Goal: Find specific page/section: Find specific page/section

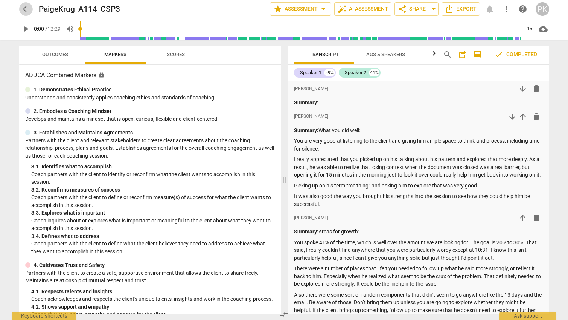
click at [24, 11] on span "arrow_back" at bounding box center [25, 9] width 9 height 9
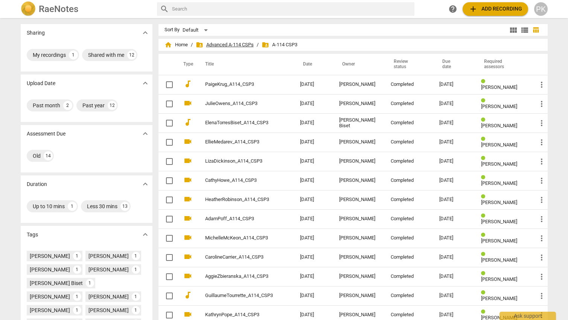
click at [241, 45] on span "folder_shared Advanced A-114 CSPs" at bounding box center [225, 45] width 58 height 8
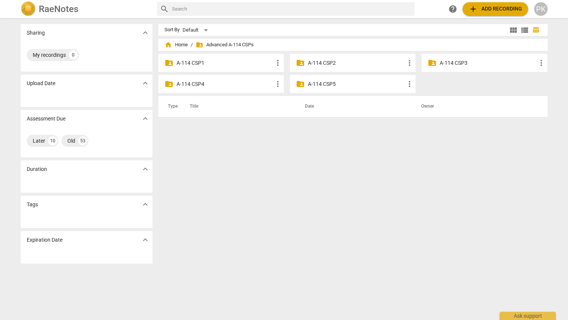
click at [196, 84] on p "A-114 CSP4" at bounding box center [224, 84] width 97 height 8
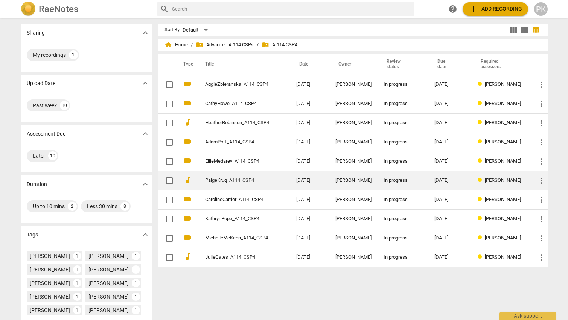
click at [289, 178] on td "PaigeKrug_A114_CSP4" at bounding box center [243, 180] width 94 height 19
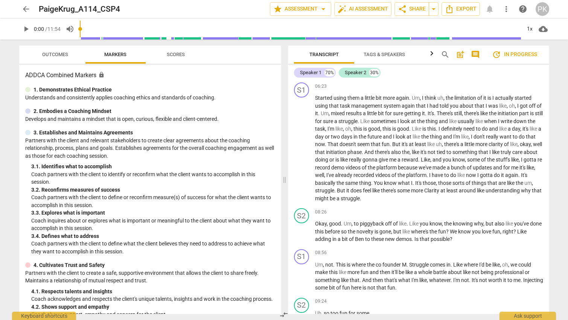
scroll to position [758, 0]
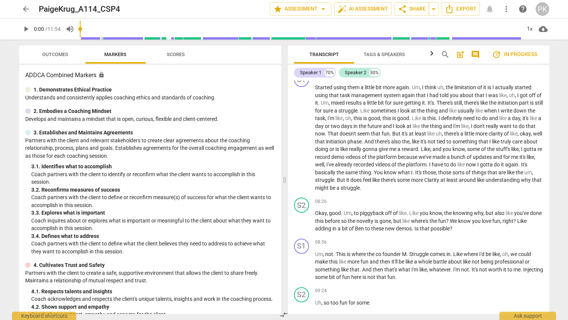
click at [477, 53] on span "comment" at bounding box center [475, 54] width 9 height 9
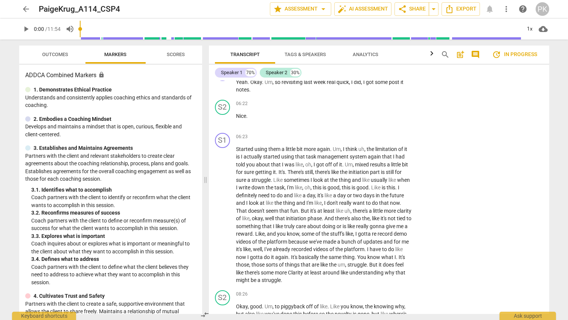
scroll to position [827, 0]
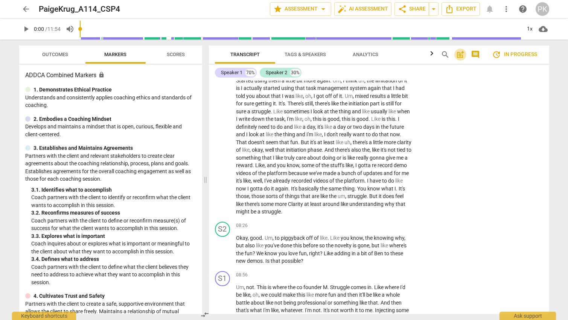
click at [458, 53] on span "post_add" at bounding box center [460, 54] width 9 height 9
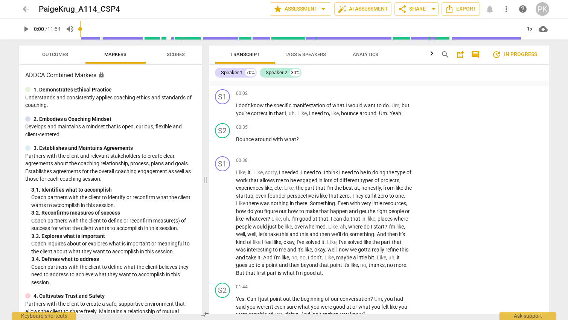
click at [458, 53] on span "post_add" at bounding box center [460, 54] width 9 height 9
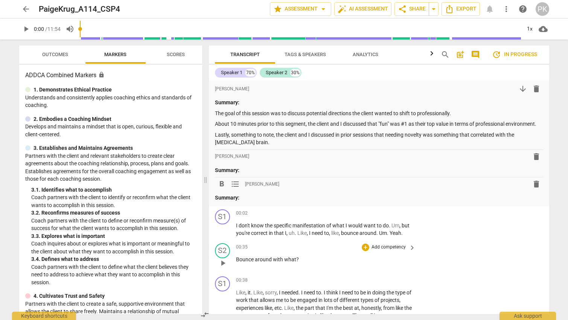
scroll to position [0, 0]
click at [56, 54] on span "Outcomes" at bounding box center [55, 55] width 26 height 6
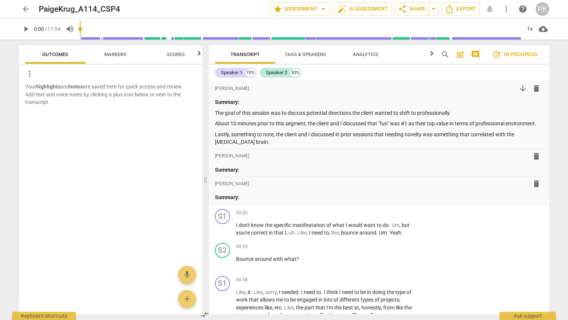
click at [28, 12] on span "arrow_back" at bounding box center [25, 9] width 9 height 9
